Goal: Task Accomplishment & Management: Use online tool/utility

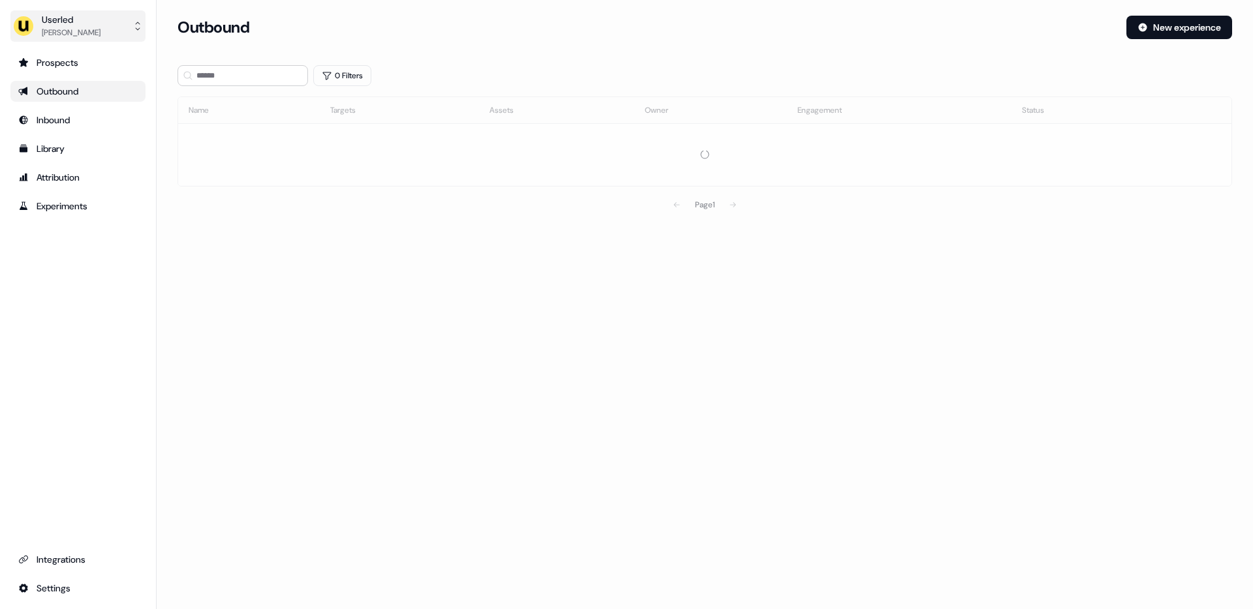
click at [60, 36] on div "[PERSON_NAME]" at bounding box center [71, 32] width 59 height 13
click at [53, 51] on div "Impersonate (Admin)" at bounding box center [78, 61] width 124 height 23
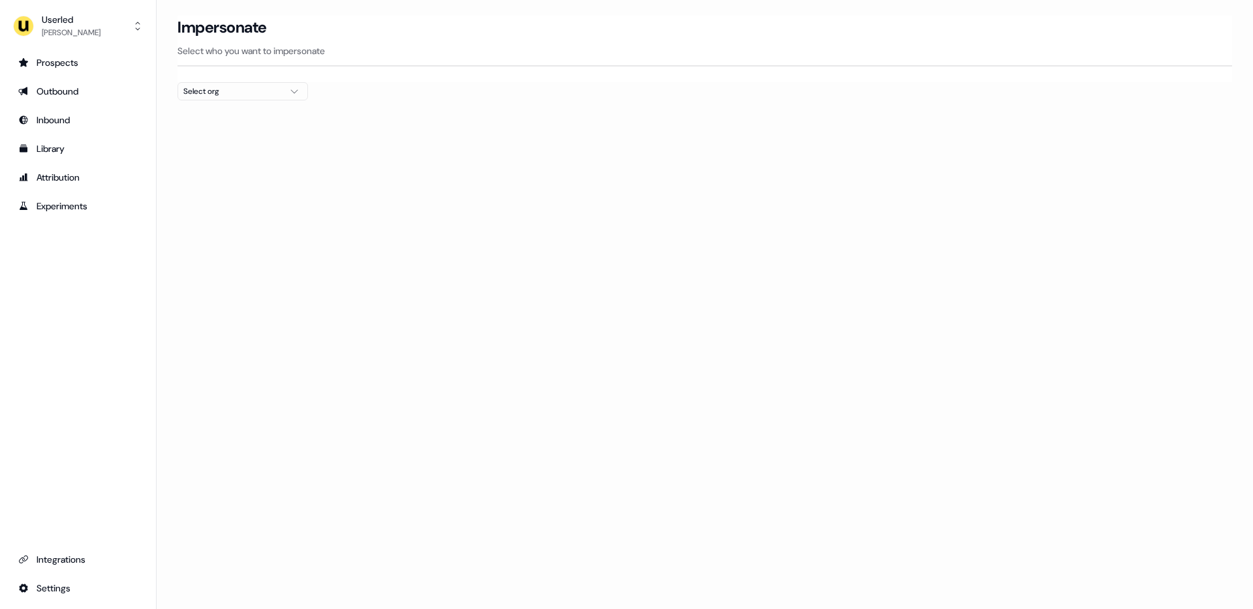
click at [224, 88] on div "Select org" at bounding box center [232, 91] width 98 height 13
type input "*****"
click at [195, 143] on div "Canva" at bounding box center [242, 138] width 129 height 21
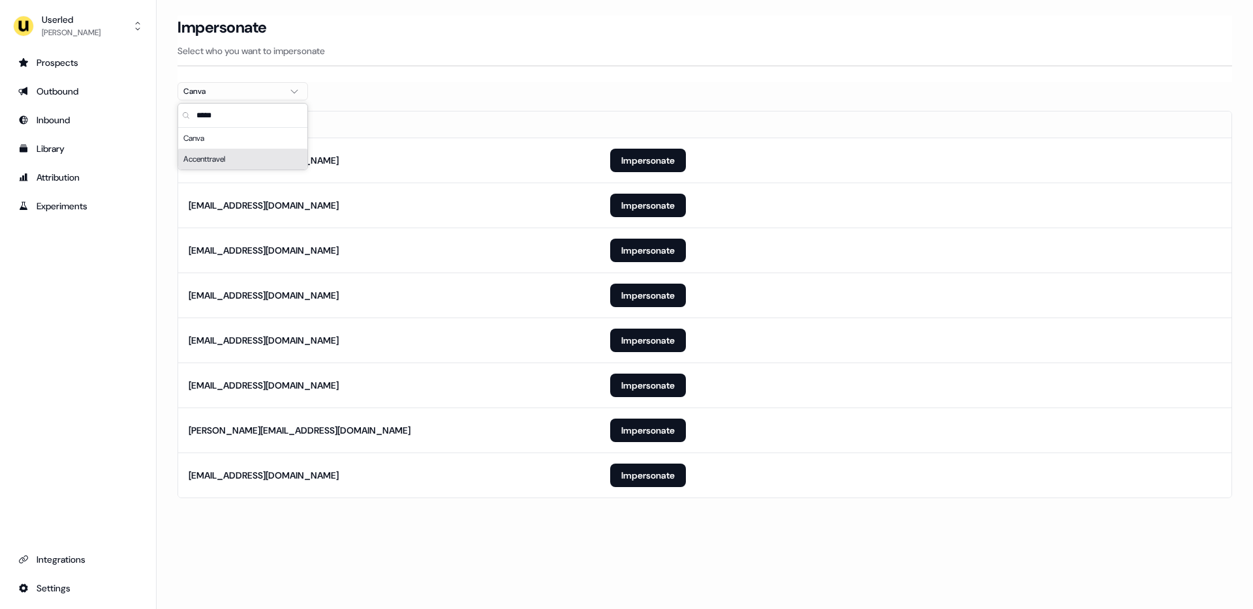
click at [166, 170] on section "Loading... Impersonate Select who you want to impersonate Canva Email [EMAIL_AD…" at bounding box center [705, 275] width 1096 height 519
click at [620, 246] on button "Impersonate" at bounding box center [648, 250] width 76 height 23
